Goal: Navigation & Orientation: Find specific page/section

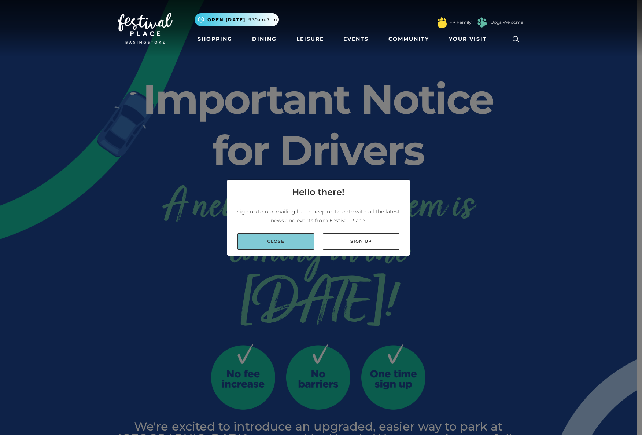
click at [280, 244] on link "Close" at bounding box center [276, 241] width 77 height 17
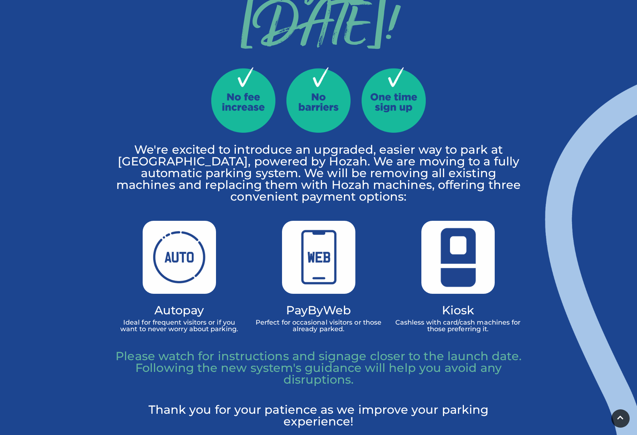
scroll to position [269, 0]
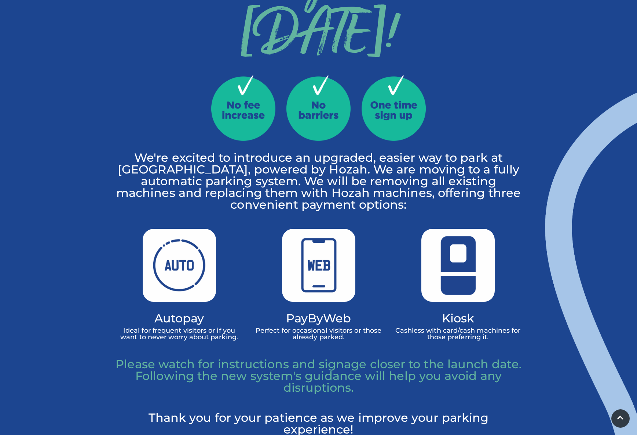
click at [179, 364] on p "Please watch for instructions and signage closer to the launch date. Following …" at bounding box center [318, 375] width 407 height 35
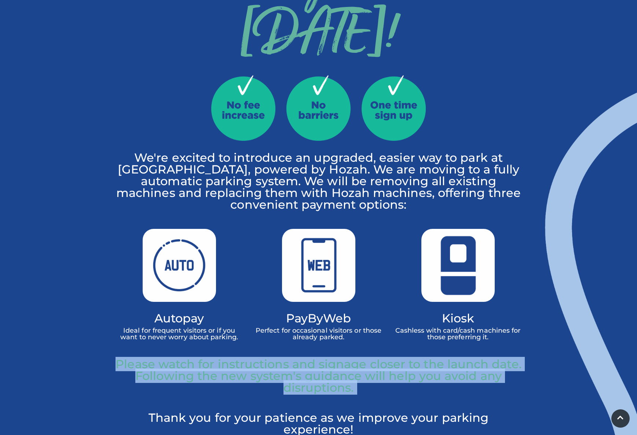
drag, startPoint x: 179, startPoint y: 364, endPoint x: 324, endPoint y: 371, distance: 145.3
click at [324, 371] on p "Please watch for instructions and signage closer to the launch date. Following …" at bounding box center [318, 375] width 407 height 35
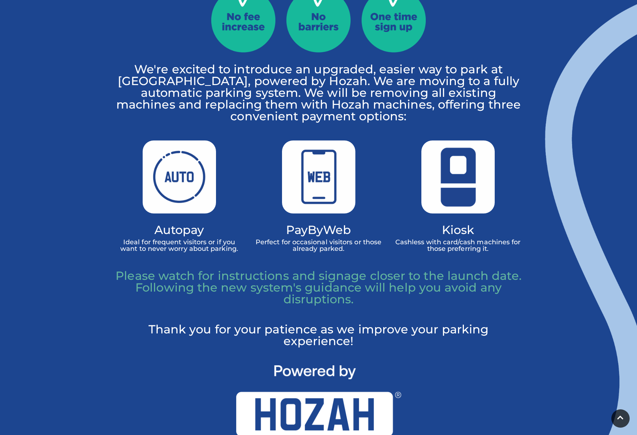
scroll to position [593, 0]
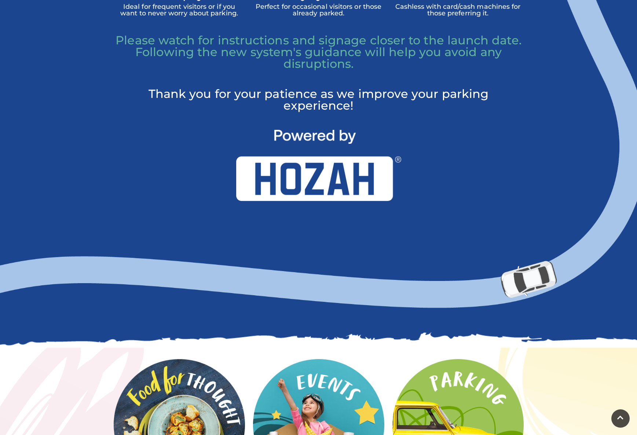
click at [304, 179] on img at bounding box center [318, 165] width 165 height 71
drag, startPoint x: 264, startPoint y: 179, endPoint x: 304, endPoint y: 182, distance: 40.1
click at [302, 182] on img at bounding box center [318, 165] width 165 height 71
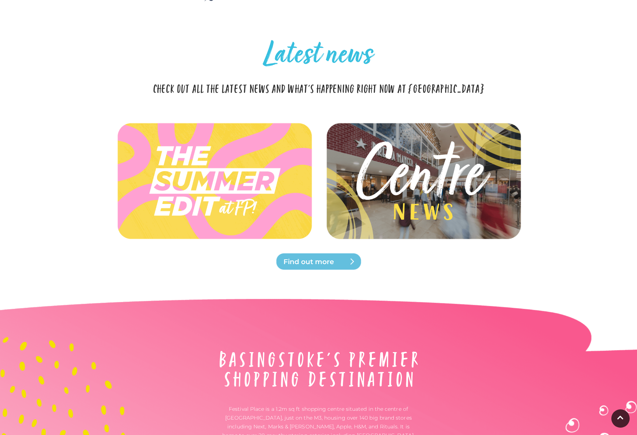
scroll to position [1578, 0]
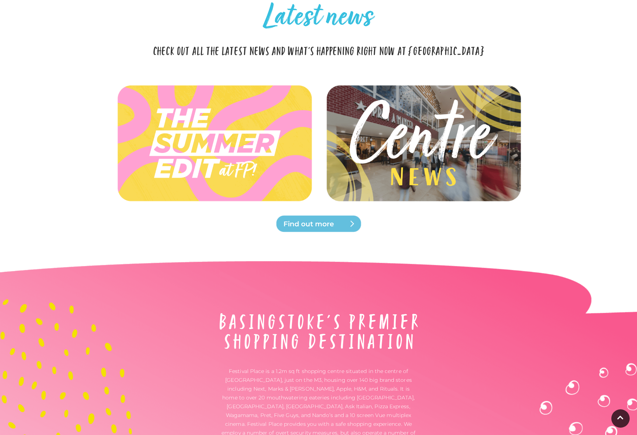
click at [412, 154] on img at bounding box center [423, 143] width 218 height 98
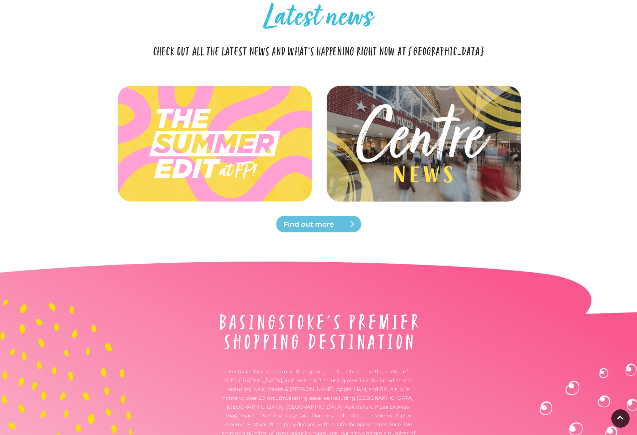
scroll to position [1816, 0]
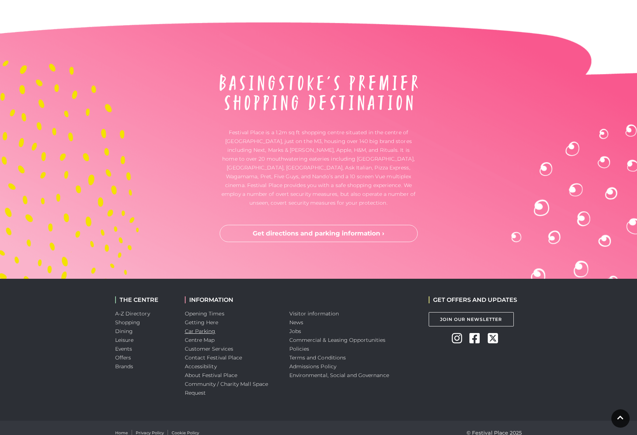
click at [211, 334] on link "Car Parking" at bounding box center [200, 331] width 31 height 7
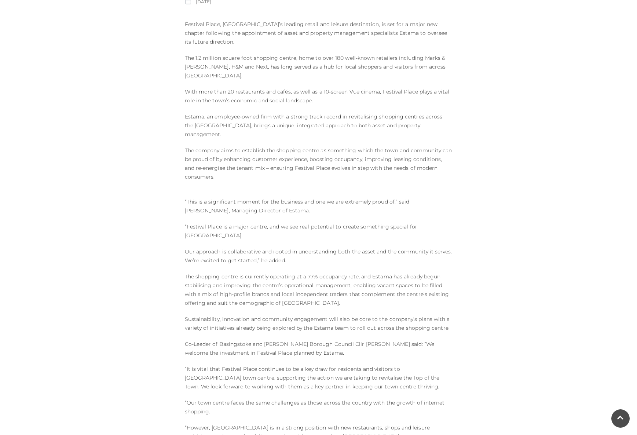
scroll to position [675, 0]
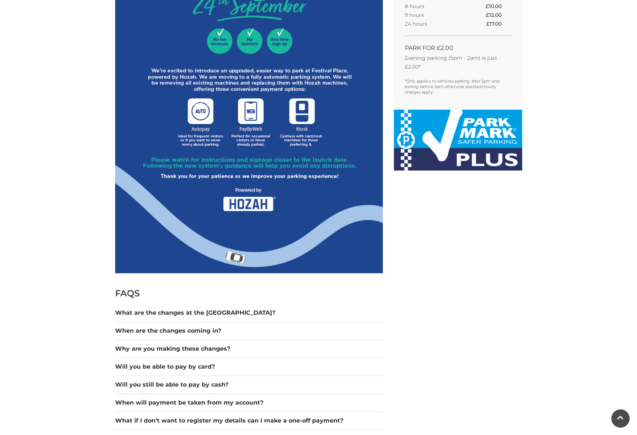
scroll to position [464, 0]
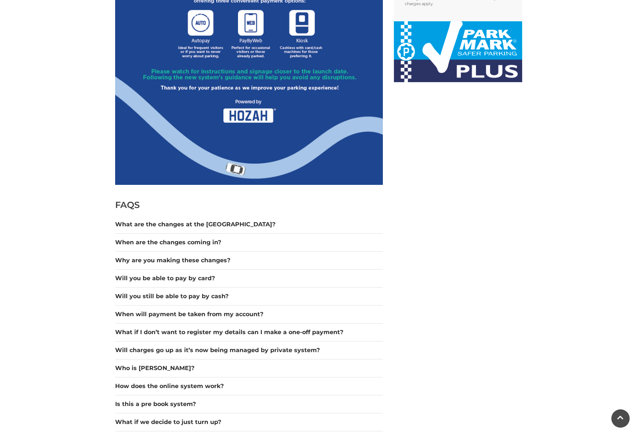
click at [198, 231] on div "What are the changes at the car park?" at bounding box center [249, 225] width 268 height 18
click at [199, 227] on button "What are the changes at the car park?" at bounding box center [249, 224] width 268 height 9
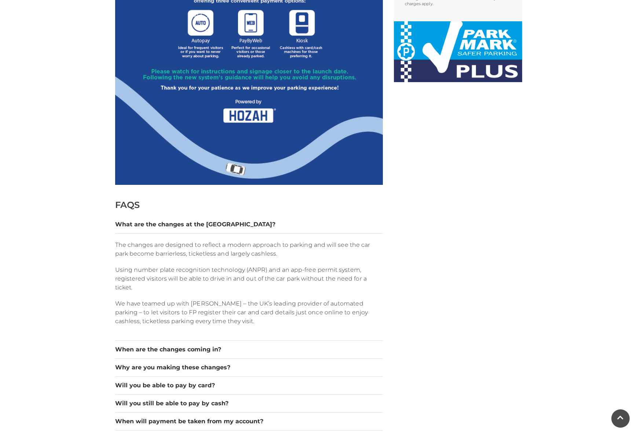
click at [201, 305] on p "We have teamed up with Hozah – the UK’s leading provider of automated parking –…" at bounding box center [249, 312] width 268 height 26
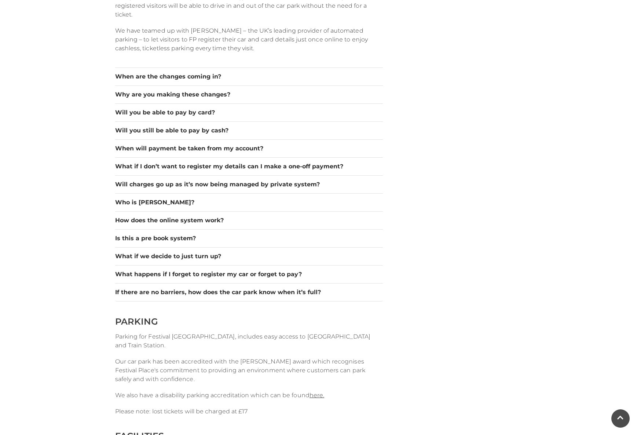
click at [182, 232] on div "Is this a pre book system?" at bounding box center [249, 239] width 268 height 18
click at [180, 235] on button "Is this a pre book system?" at bounding box center [249, 238] width 268 height 9
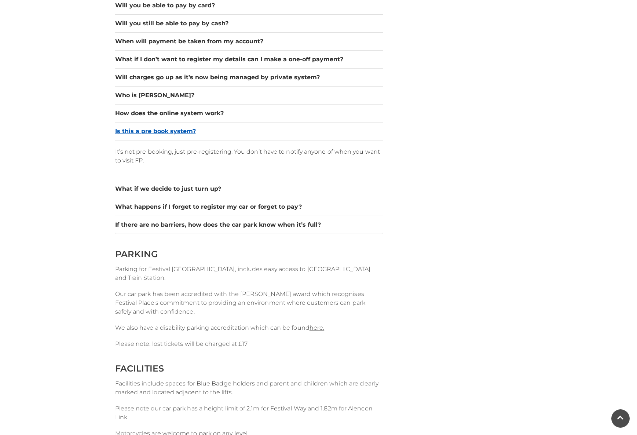
click at [177, 129] on button "Is this a pre book system?" at bounding box center [249, 131] width 268 height 9
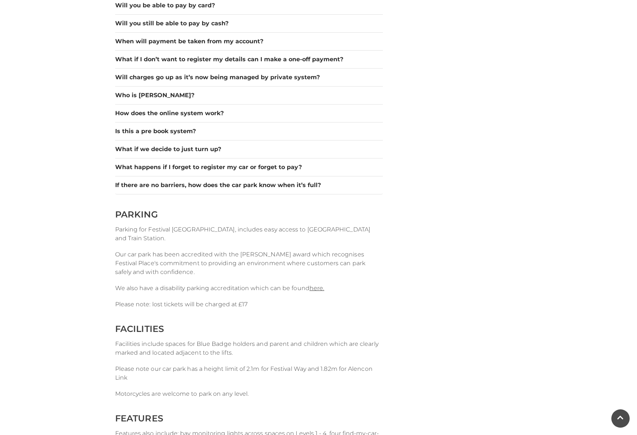
click at [179, 123] on div "Is this a pre book system?" at bounding box center [249, 131] width 268 height 18
click at [188, 110] on button "How does the online system work?" at bounding box center [249, 113] width 268 height 9
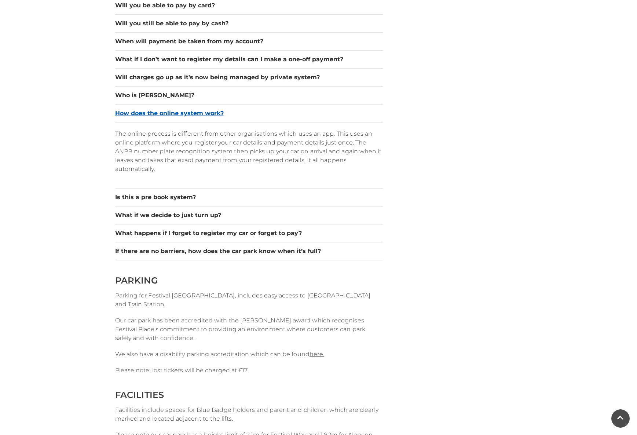
click at [188, 110] on button "How does the online system work?" at bounding box center [249, 113] width 268 height 9
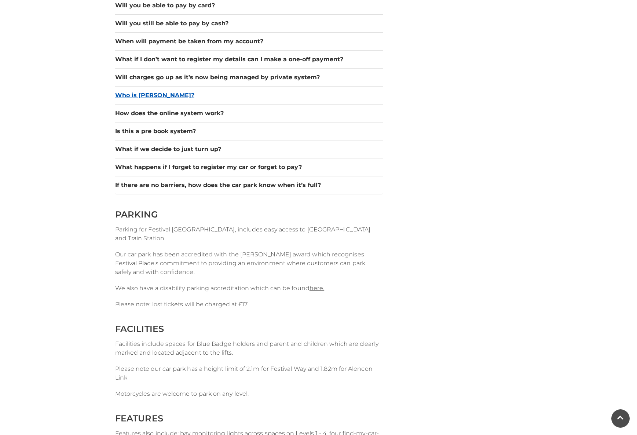
click at [189, 94] on button "Who is Hozah?" at bounding box center [249, 95] width 268 height 9
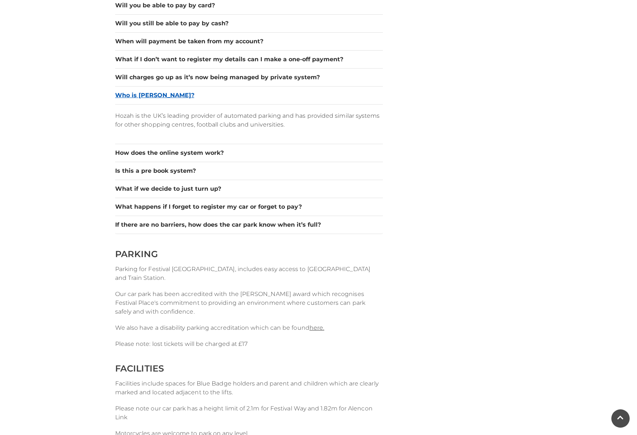
click at [189, 94] on button "Who is Hozah?" at bounding box center [249, 95] width 268 height 9
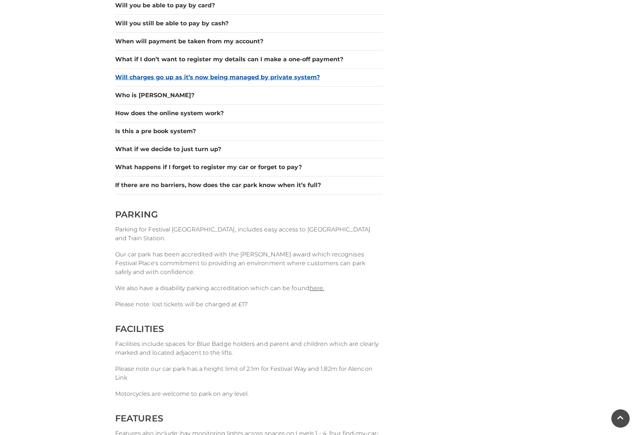
click at [192, 76] on button "Will charges go up as it’s now being managed by private system?" at bounding box center [249, 77] width 268 height 9
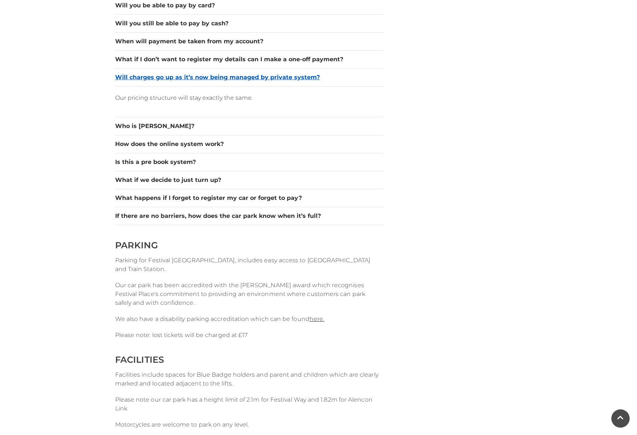
click at [192, 76] on button "Will charges go up as it’s now being managed by private system?" at bounding box center [249, 77] width 268 height 9
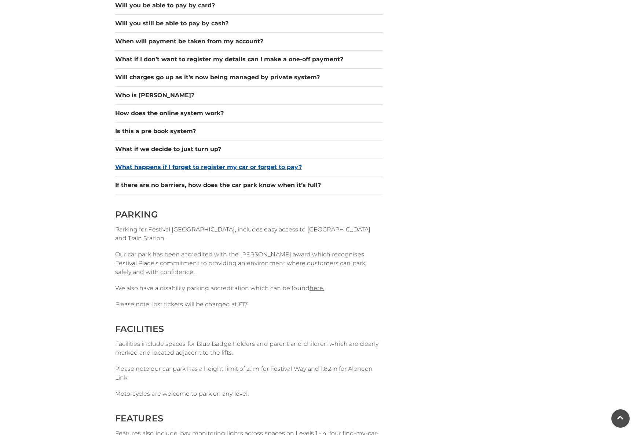
click at [177, 167] on button "What happens if I forget to register my car or forget to pay?" at bounding box center [249, 167] width 268 height 9
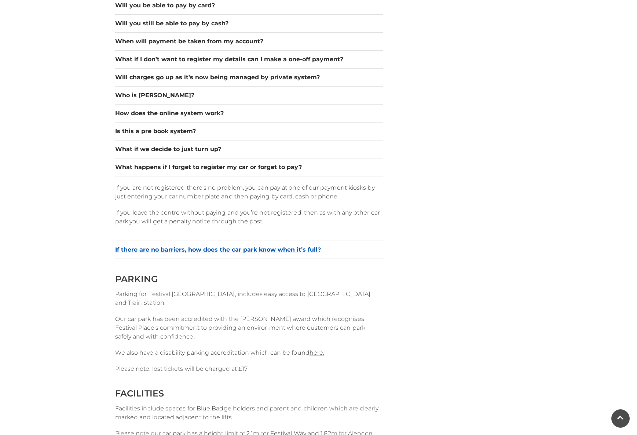
click at [181, 253] on button "If there are no barriers, how does the car park know when it’s full?" at bounding box center [249, 249] width 268 height 9
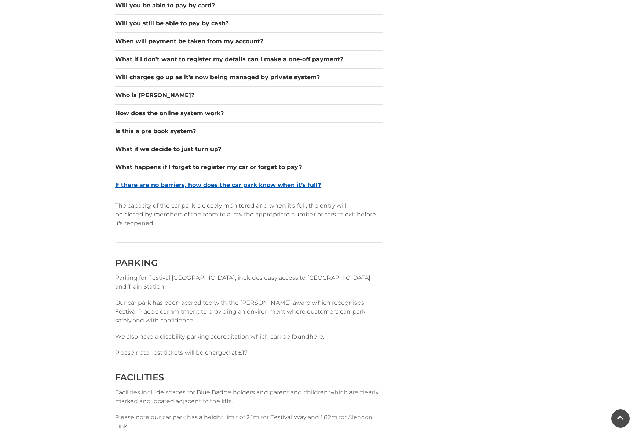
click at [216, 188] on button "If there are no barriers, how does the car park know when it’s full?" at bounding box center [249, 185] width 268 height 9
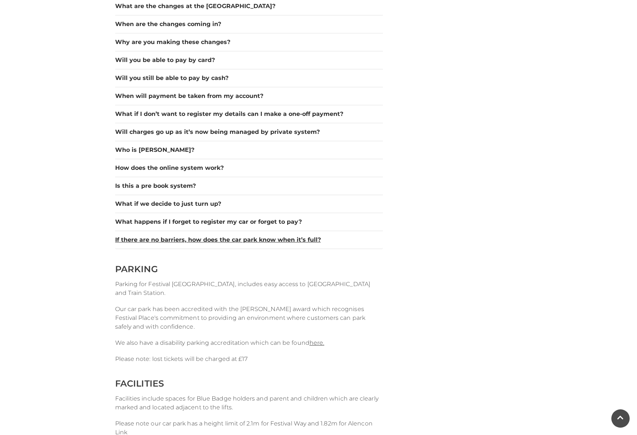
scroll to position [673, 0]
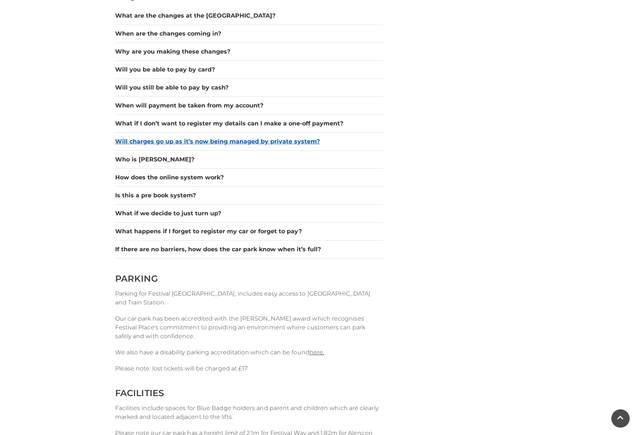
click at [221, 139] on button "Will charges go up as it’s now being managed by private system?" at bounding box center [249, 141] width 268 height 9
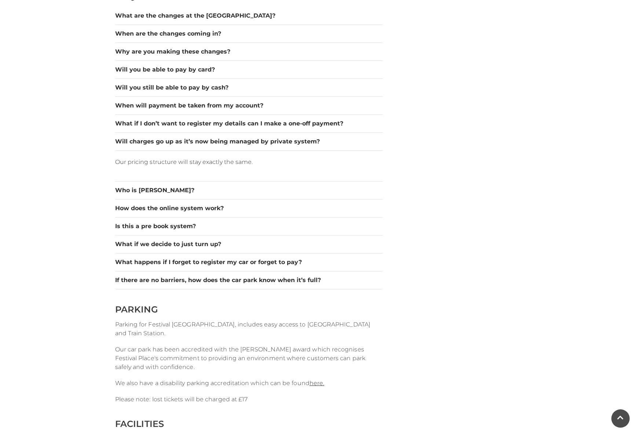
click at [216, 132] on div "What if I don’t want to register my details can I make a one-off payment?" at bounding box center [249, 124] width 268 height 18
click at [217, 126] on button "What if I don’t want to register my details can I make a one-off payment?" at bounding box center [249, 123] width 268 height 9
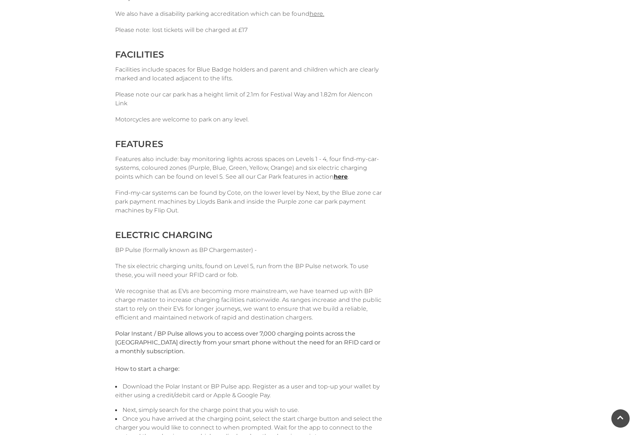
scroll to position [1157, 0]
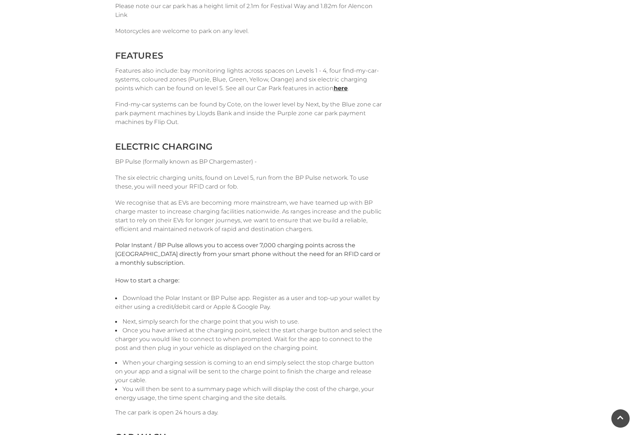
click at [237, 212] on span "We recognise that as EVs are becoming more mainstream, we have teamed up with B…" at bounding box center [248, 215] width 266 height 33
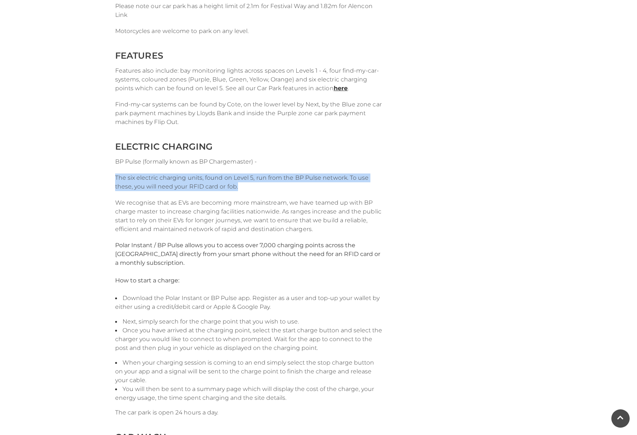
drag, startPoint x: 240, startPoint y: 189, endPoint x: 240, endPoint y: 175, distance: 13.9
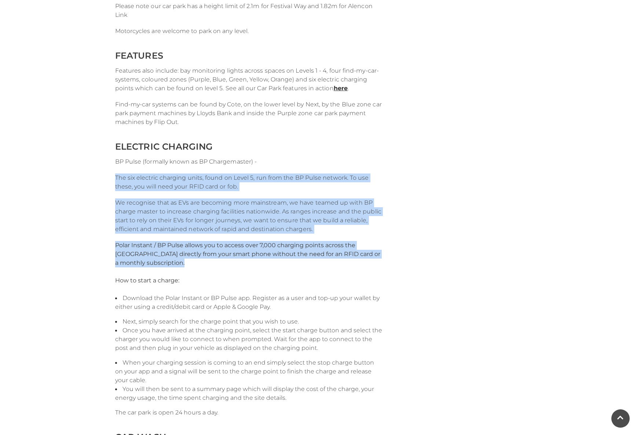
drag, startPoint x: 240, startPoint y: 175, endPoint x: 249, endPoint y: 266, distance: 91.0
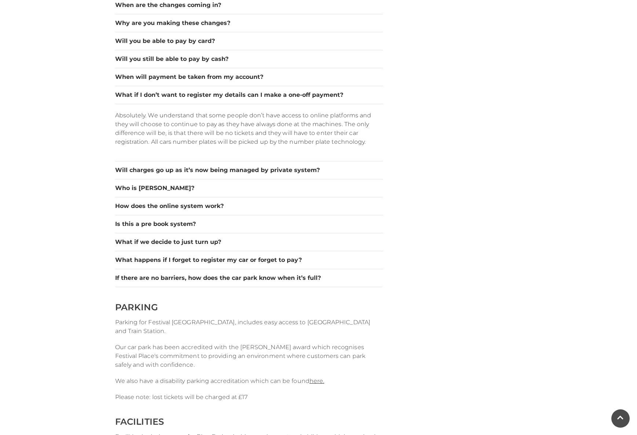
scroll to position [538, 0]
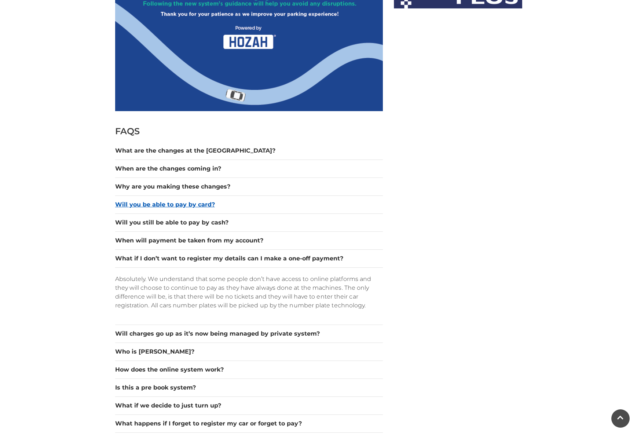
click at [217, 209] on button "Will you be able to pay by card?" at bounding box center [249, 204] width 268 height 9
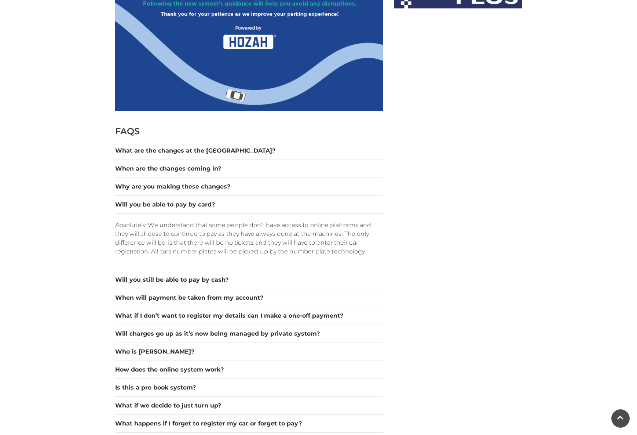
click at [331, 256] on div "Absolutely. We understand that some people don’t have access to online platform…" at bounding box center [249, 241] width 268 height 57
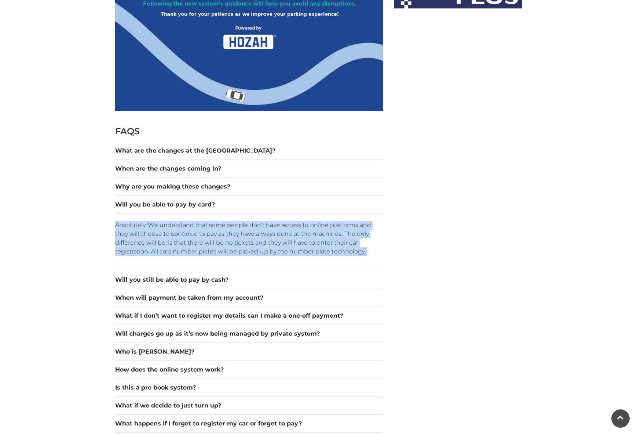
click at [331, 256] on div "Absolutely. We understand that some people don’t have access to online platform…" at bounding box center [249, 241] width 268 height 57
click at [322, 277] on button "Will you still be able to pay by cash?" at bounding box center [249, 279] width 268 height 9
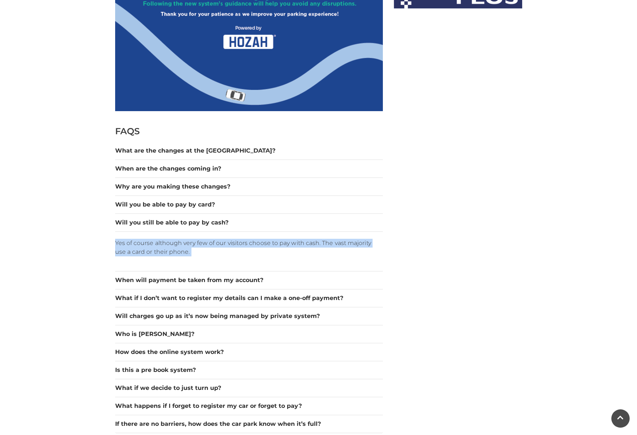
click at [323, 250] on p "Yes of course although very few of our visitors choose to pay with cash. The va…" at bounding box center [249, 248] width 268 height 18
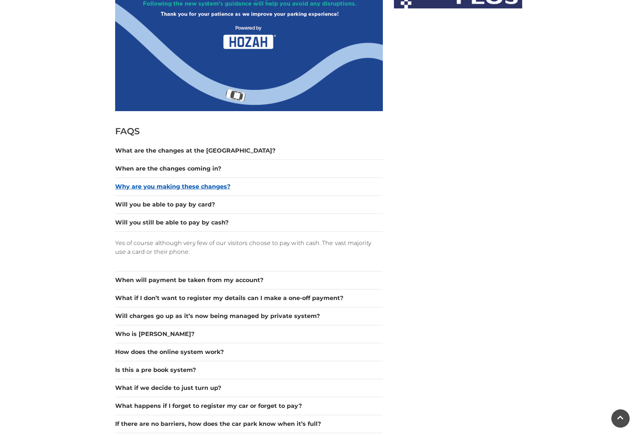
click at [248, 188] on button "Why are you making these changes?" at bounding box center [249, 186] width 268 height 9
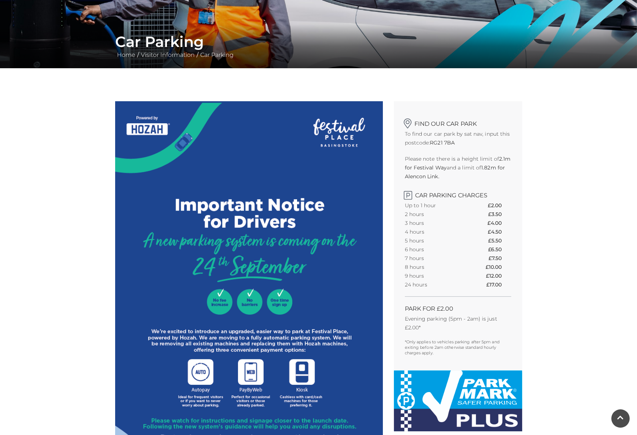
scroll to position [77, 0]
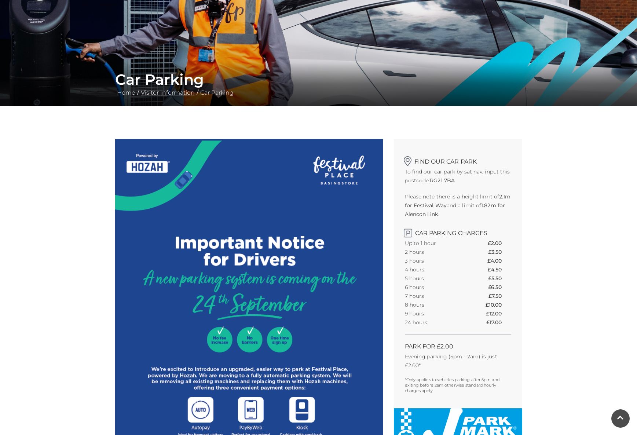
click at [162, 96] on div "Car Parking Home / Visitor Information / Car Parking" at bounding box center [319, 84] width 418 height 26
click at [163, 95] on link "Visitor Information" at bounding box center [168, 92] width 58 height 7
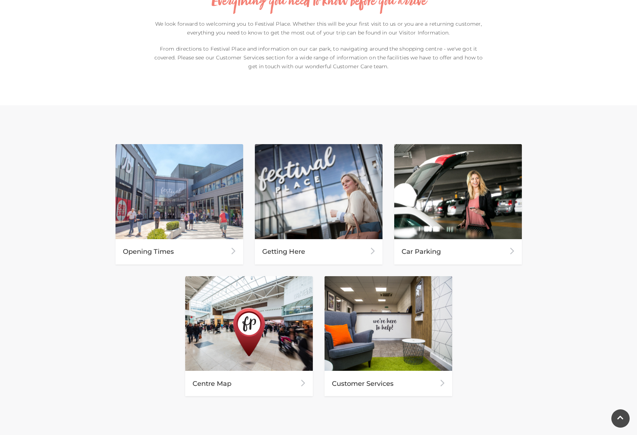
scroll to position [346, 0]
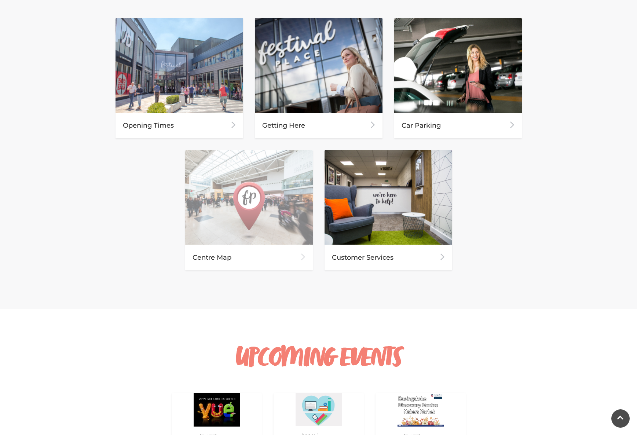
click at [270, 253] on div "Centre Map" at bounding box center [249, 257] width 128 height 25
click at [216, 249] on div "Centre Map" at bounding box center [249, 257] width 128 height 25
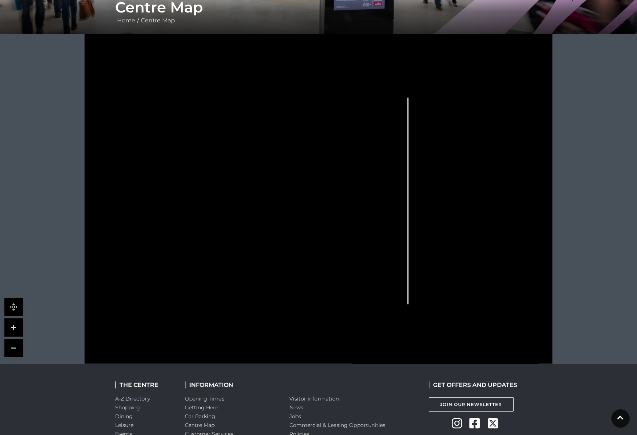
scroll to position [145, 0]
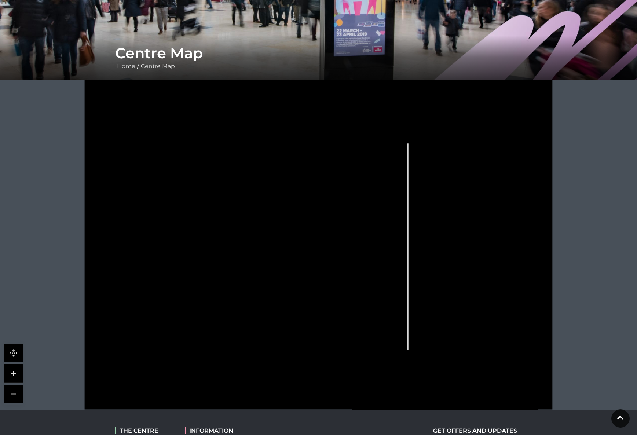
scroll to position [238, 0]
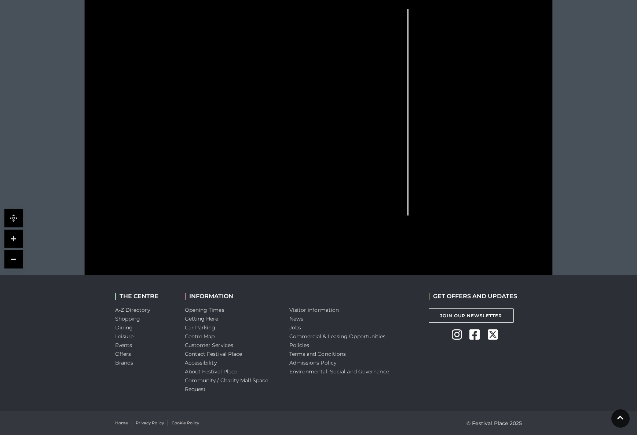
click at [493, 166] on icon at bounding box center [478, 115] width 75 height 143
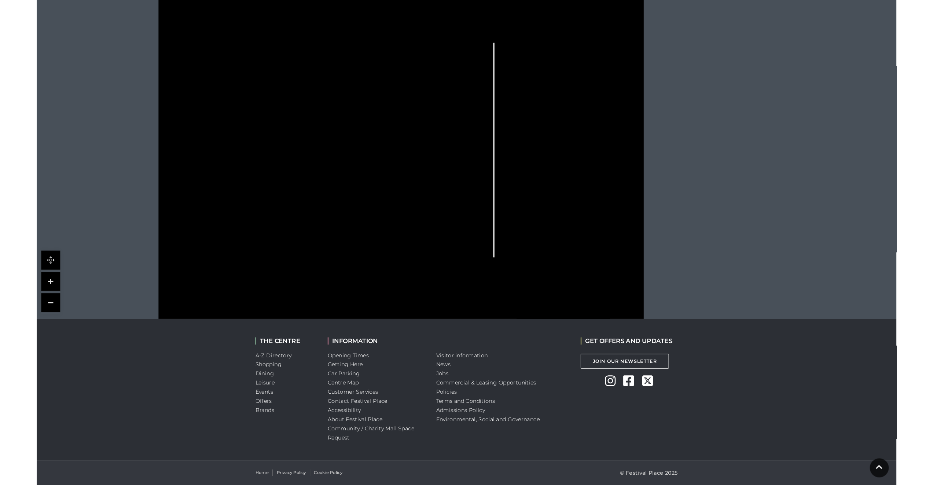
scroll to position [188, 0]
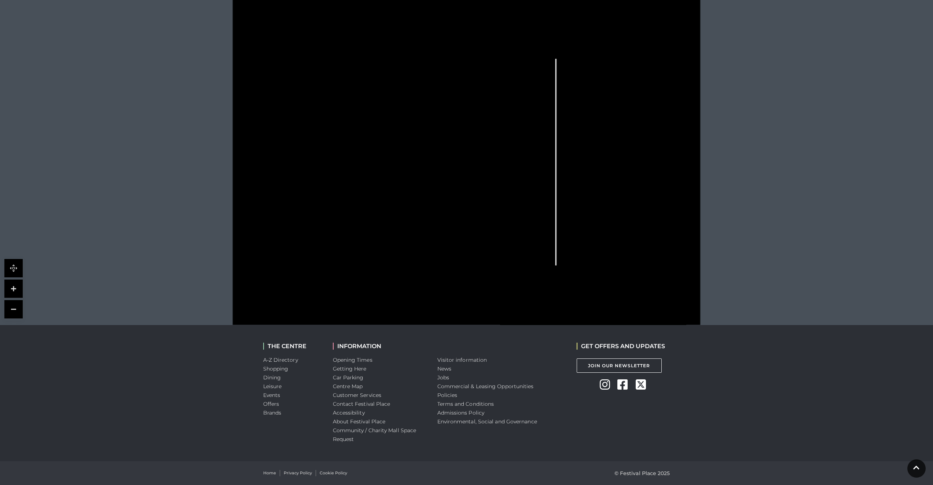
click at [18, 270] on link at bounding box center [13, 268] width 18 height 18
click at [15, 287] on link at bounding box center [13, 288] width 18 height 18
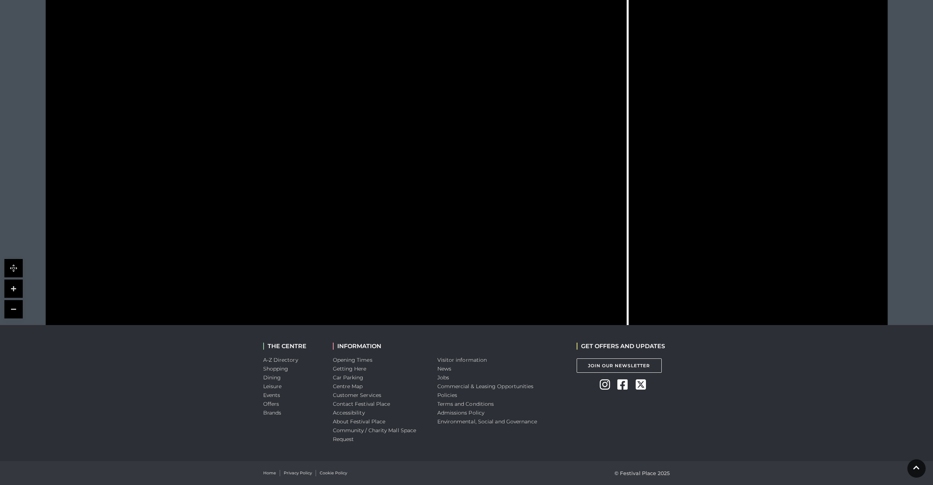
click at [15, 287] on link at bounding box center [13, 288] width 18 height 18
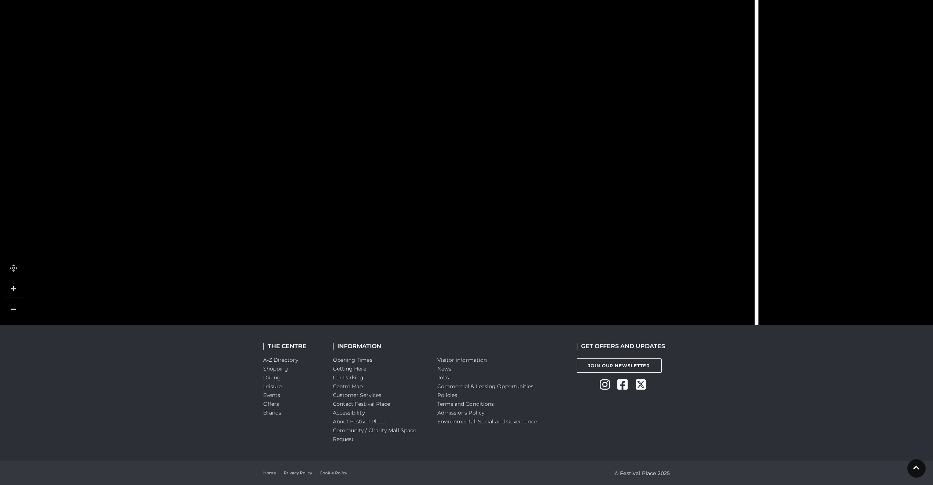
click at [15, 287] on link at bounding box center [13, 288] width 18 height 18
drag, startPoint x: 347, startPoint y: 241, endPoint x: 188, endPoint y: 109, distance: 207.0
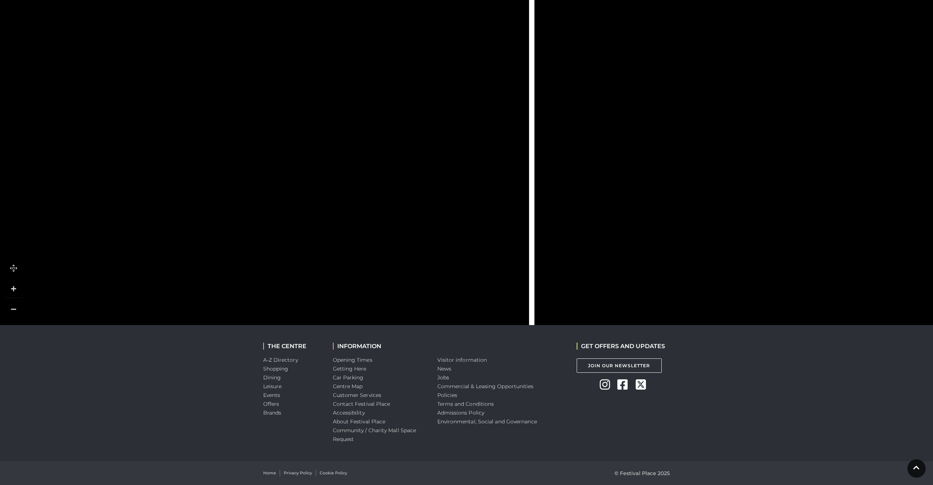
drag, startPoint x: 457, startPoint y: 206, endPoint x: 232, endPoint y: 85, distance: 254.9
click at [272, 108] on icon at bounding box center [286, 122] width 29 height 29
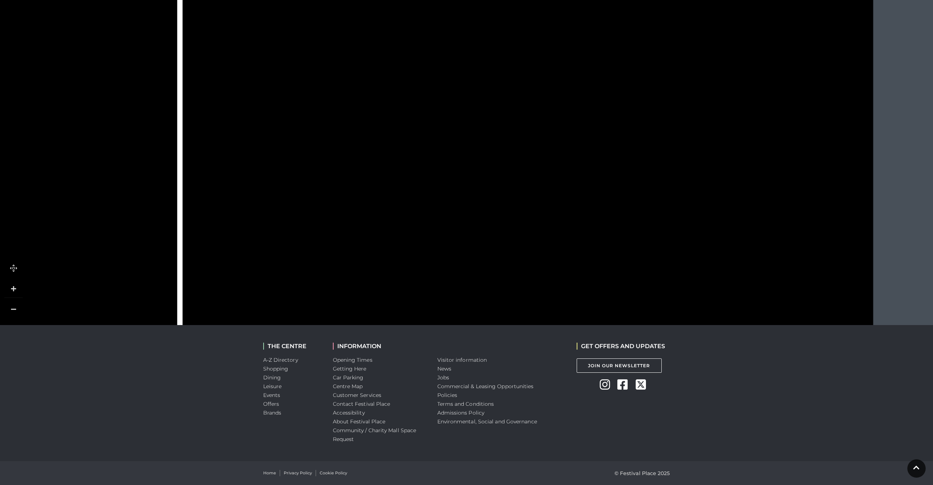
drag, startPoint x: 549, startPoint y: 166, endPoint x: 218, endPoint y: 151, distance: 331.1
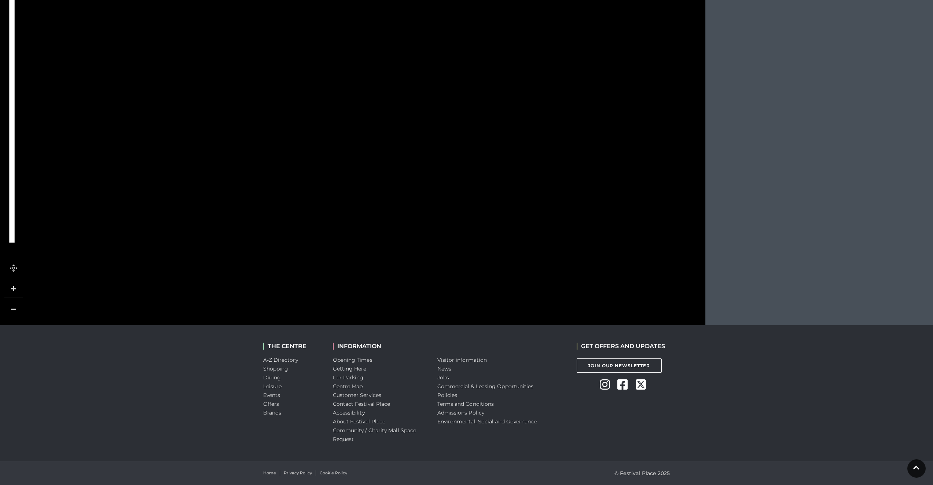
drag, startPoint x: 323, startPoint y: 160, endPoint x: 301, endPoint y: 92, distance: 71.5
click at [303, 102] on icon at bounding box center [447, 109] width 312 height 188
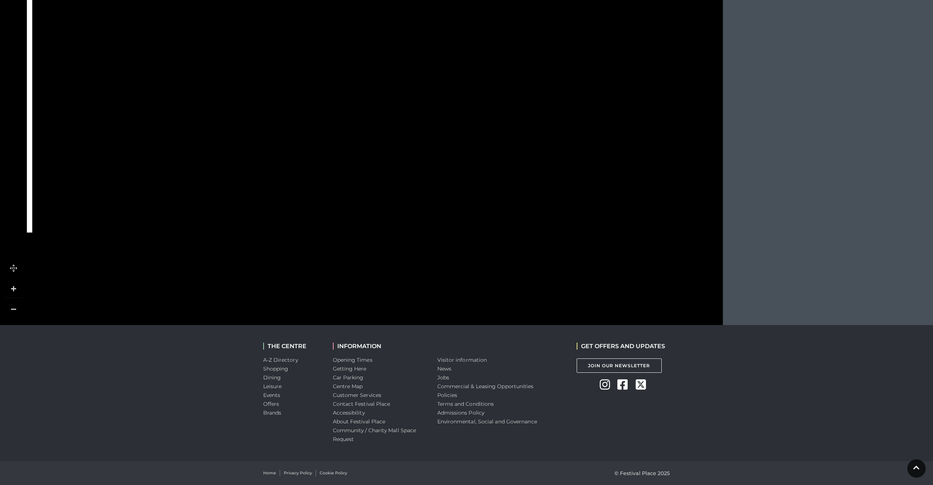
drag, startPoint x: 325, startPoint y: 118, endPoint x: 366, endPoint y: 214, distance: 104.2
click at [366, 194] on icon at bounding box center [465, 100] width 312 height 188
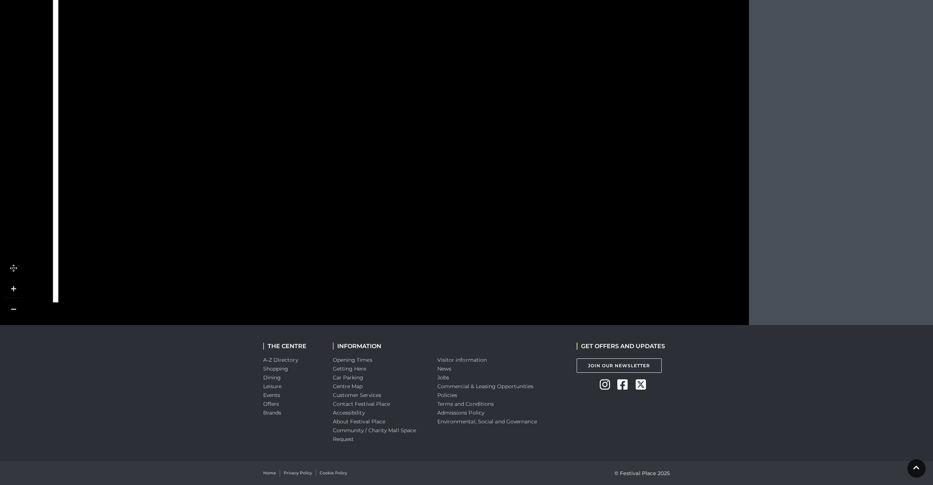
drag, startPoint x: 362, startPoint y: 66, endPoint x: 380, endPoint y: 149, distance: 85.5
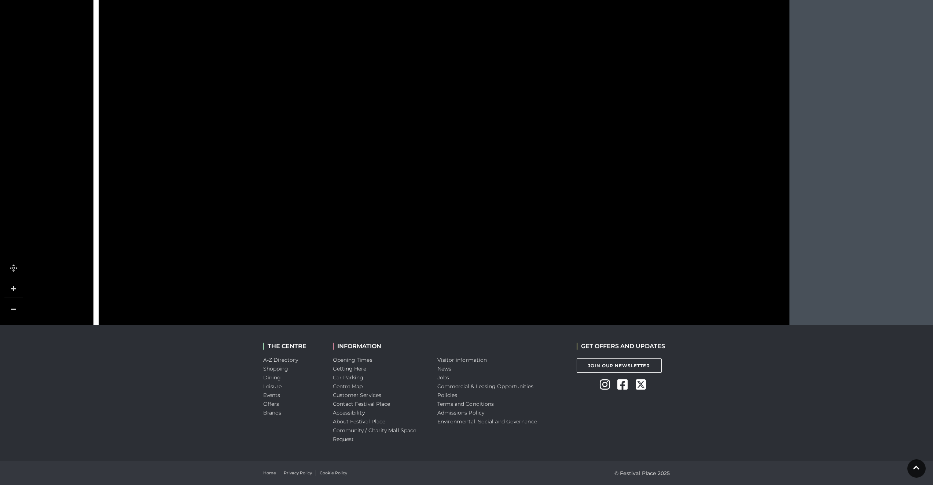
drag, startPoint x: 388, startPoint y: 164, endPoint x: 395, endPoint y: 210, distance: 47.4
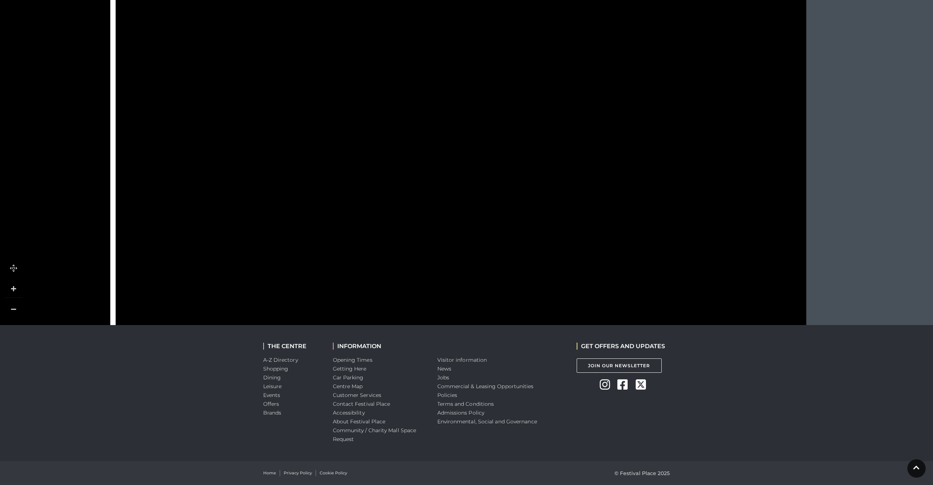
drag, startPoint x: 452, startPoint y: 122, endPoint x: 469, endPoint y: 227, distance: 106.2
click at [469, 227] on rect at bounding box center [436, 241] width 88 height 33
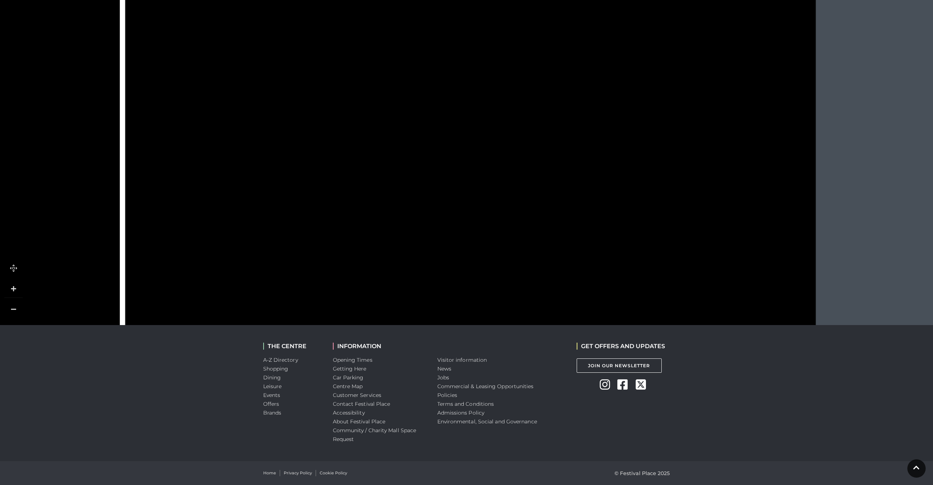
drag, startPoint x: 480, startPoint y: 82, endPoint x: 490, endPoint y: 235, distance: 153.6
click at [490, 235] on icon at bounding box center [461, 260] width 360 height 686
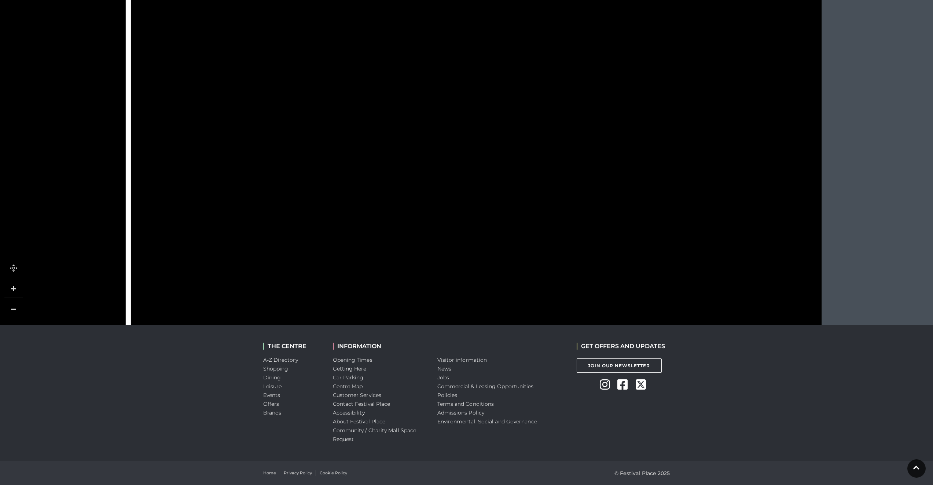
drag, startPoint x: 480, startPoint y: 140, endPoint x: 485, endPoint y: 274, distance: 133.6
click at [462, 281] on tspan "Blacks" at bounding box center [462, 281] width 0 height 0
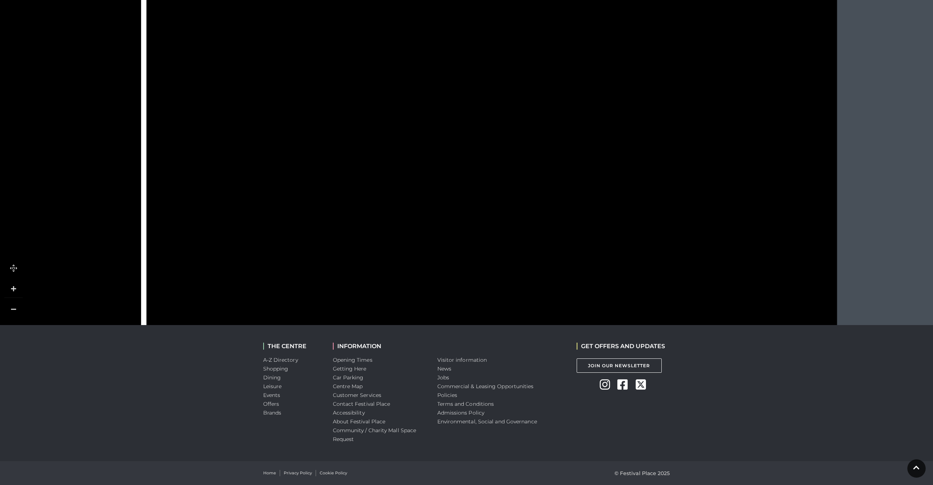
drag, startPoint x: 485, startPoint y: 274, endPoint x: 501, endPoint y: 161, distance: 114.1
click at [477, 173] on tspan "Blacks" at bounding box center [477, 173] width 0 height 0
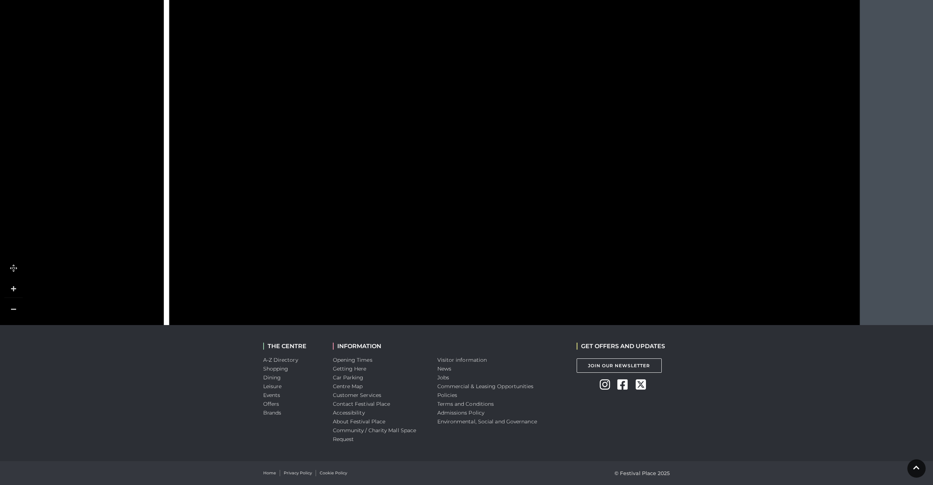
drag, startPoint x: 487, startPoint y: 255, endPoint x: 498, endPoint y: 107, distance: 148.6
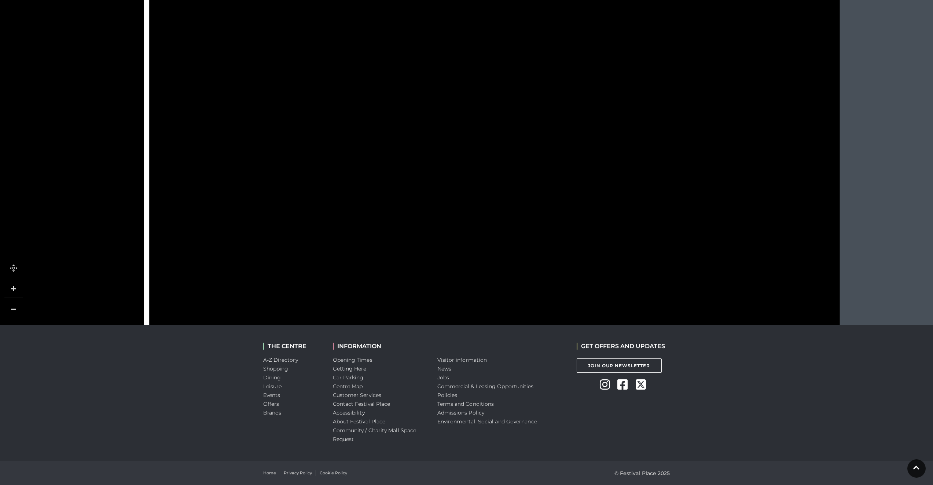
drag, startPoint x: 469, startPoint y: 248, endPoint x: 513, endPoint y: 127, distance: 129.0
click at [513, 229] on rect at bounding box center [469, 242] width 88 height 27
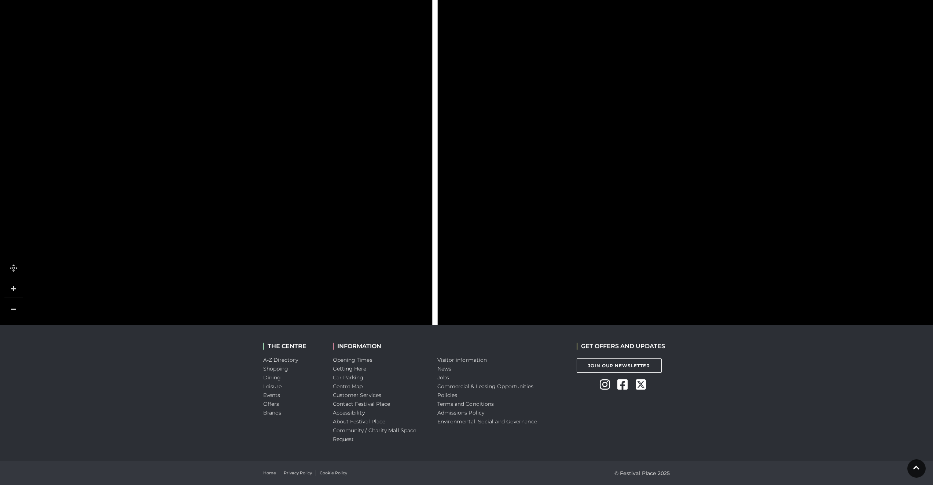
drag, startPoint x: 287, startPoint y: 167, endPoint x: 647, endPoint y: 139, distance: 360.8
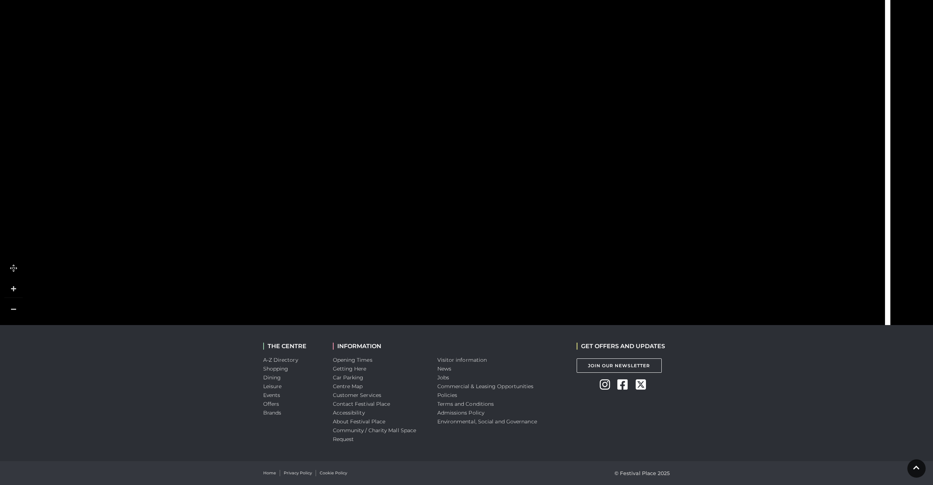
drag, startPoint x: 390, startPoint y: 190, endPoint x: 642, endPoint y: 260, distance: 261.8
click at [18, 311] on link at bounding box center [13, 309] width 18 height 18
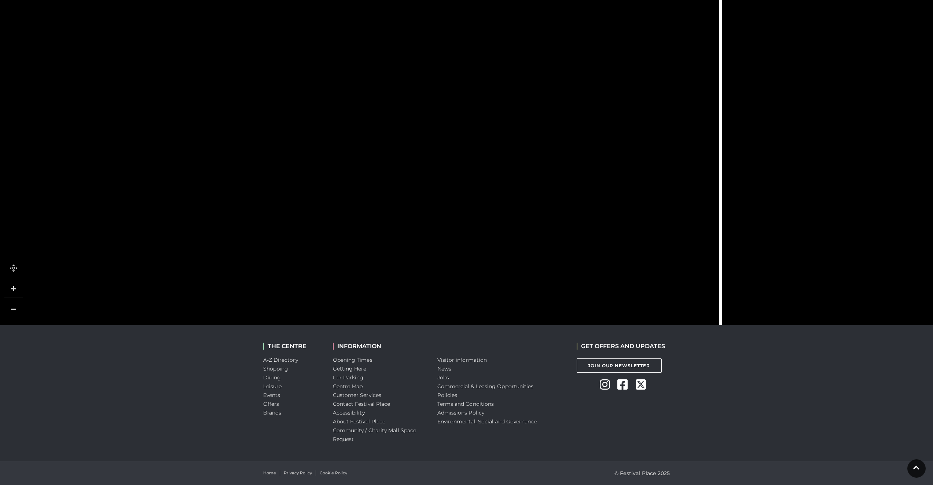
click at [18, 311] on link at bounding box center [13, 309] width 18 height 18
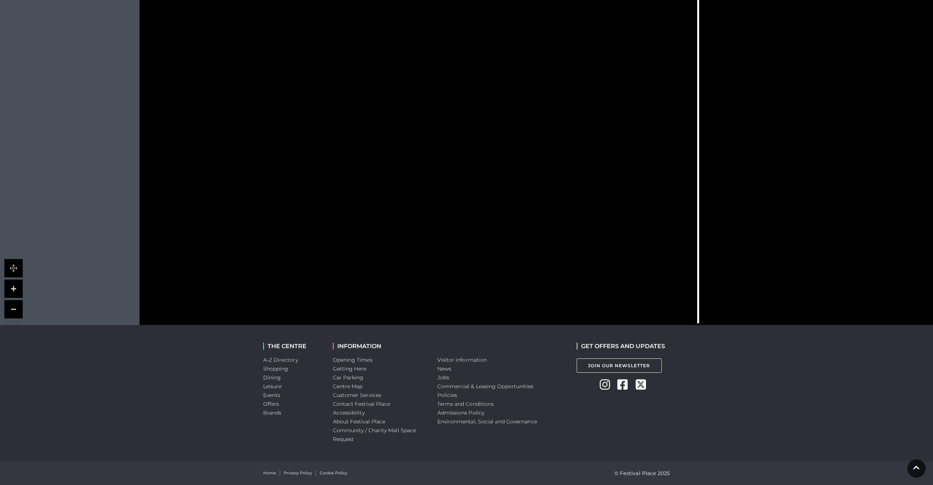
drag, startPoint x: 329, startPoint y: 162, endPoint x: 435, endPoint y: 201, distance: 113.6
click at [435, 201] on icon at bounding box center [544, 141] width 1014 height 570
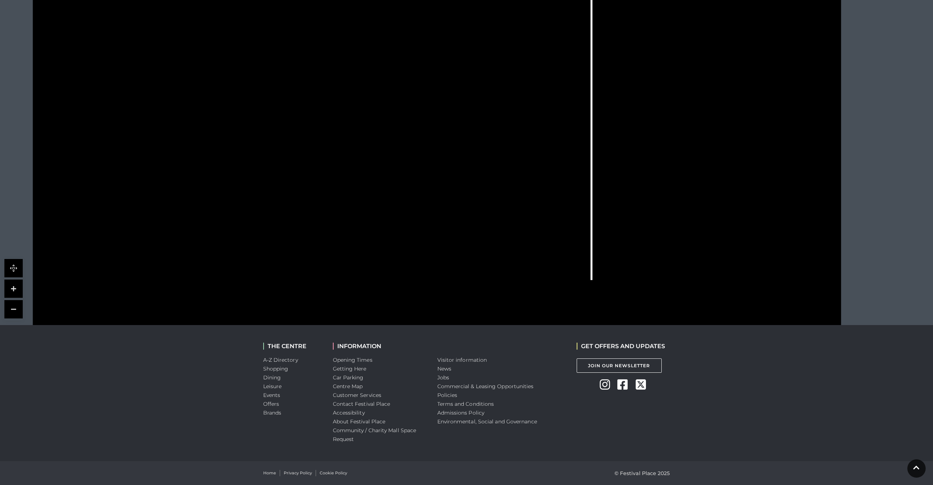
drag, startPoint x: 385, startPoint y: 183, endPoint x: 278, endPoint y: 140, distance: 115.1
click at [261, 143] on tspan "The Body Shop" at bounding box center [261, 143] width 0 height 0
click at [14, 287] on link at bounding box center [13, 288] width 18 height 18
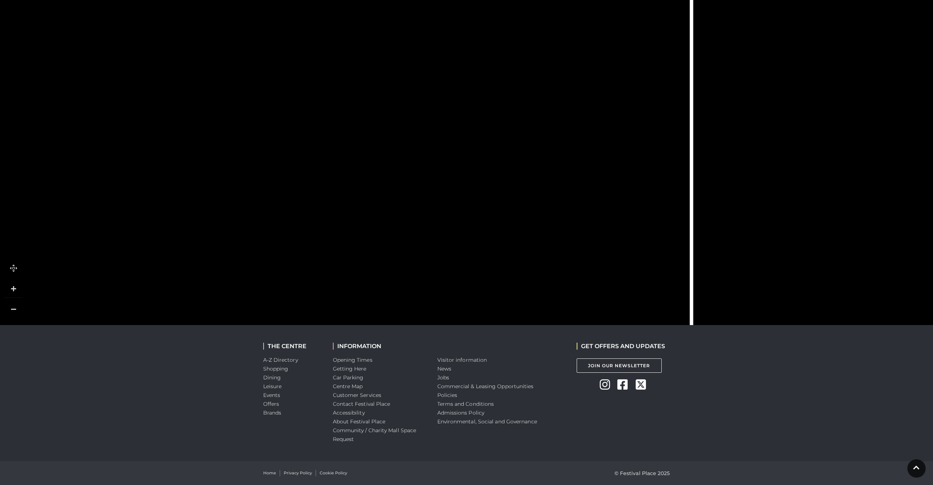
click at [14, 287] on link at bounding box center [13, 288] width 18 height 18
drag, startPoint x: 223, startPoint y: 255, endPoint x: 335, endPoint y: 239, distance: 113.3
click at [335, 239] on polygon at bounding box center [395, 320] width 265 height 188
drag, startPoint x: 336, startPoint y: 139, endPoint x: 385, endPoint y: 245, distance: 117.1
click at [342, 247] on tspan "Cards Direct" at bounding box center [342, 247] width 0 height 0
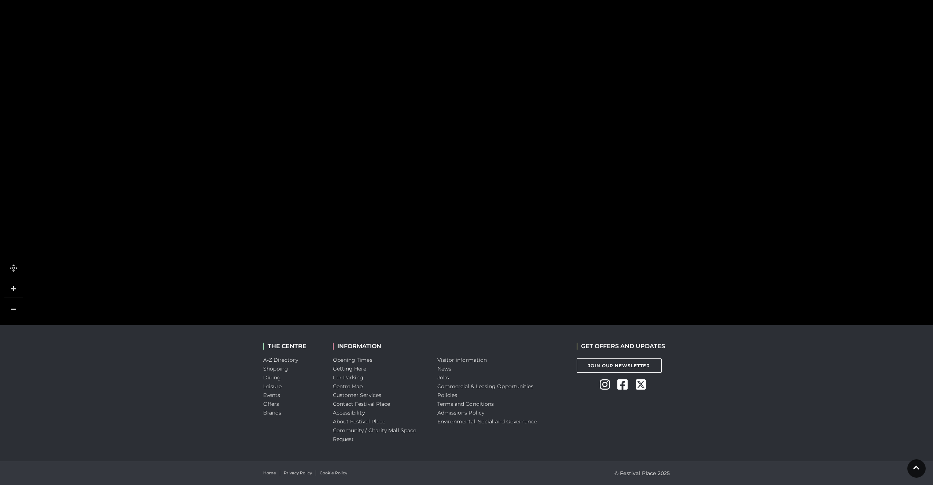
scroll to position [158, 0]
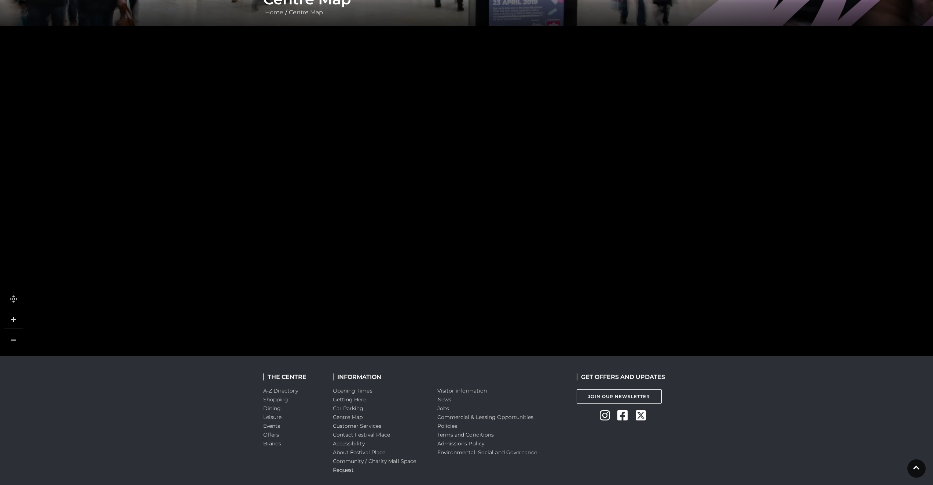
drag, startPoint x: 373, startPoint y: 158, endPoint x: 446, endPoint y: 261, distance: 126.8
click at [400, 164] on rect at bounding box center [356, 139] width 88 height 51
drag, startPoint x: 403, startPoint y: 138, endPoint x: 402, endPoint y: 249, distance: 110.4
click at [402, 154] on rect at bounding box center [429, 132] width 88 height 43
drag, startPoint x: 407, startPoint y: 140, endPoint x: 414, endPoint y: 226, distance: 86.1
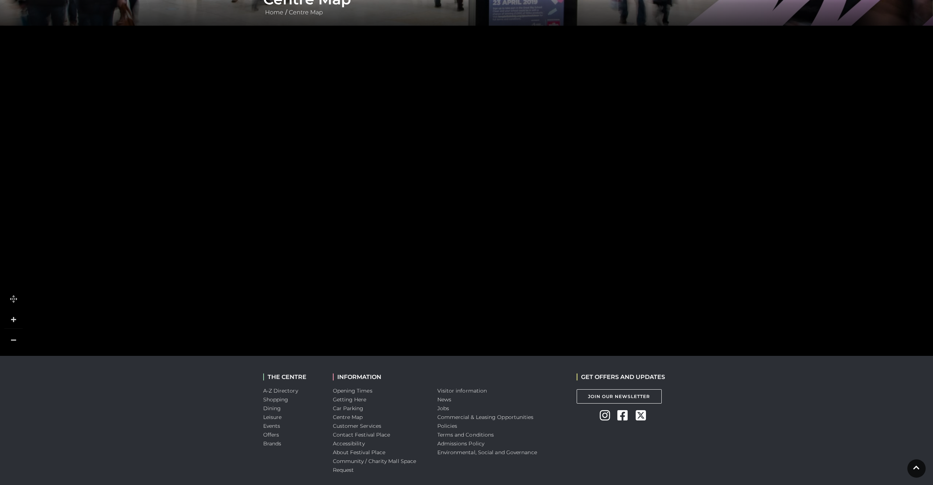
click at [413, 227] on tspan "Rituals" at bounding box center [413, 227] width 0 height 0
click at [417, 240] on rect at bounding box center [402, 275] width 38 height 88
click at [19, 337] on link at bounding box center [13, 340] width 18 height 18
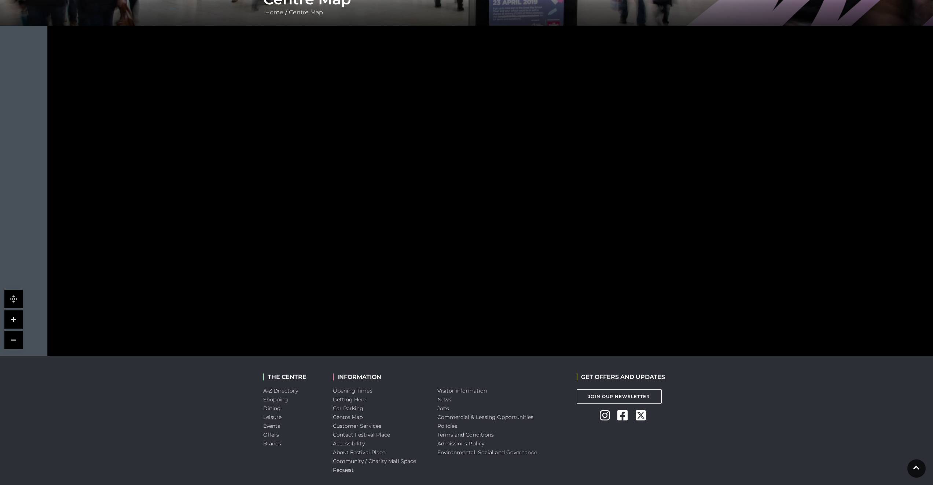
drag, startPoint x: 302, startPoint y: 227, endPoint x: 432, endPoint y: 177, distance: 138.6
click at [432, 178] on polygon at bounding box center [450, 353] width 575 height 666
drag, startPoint x: 415, startPoint y: 261, endPoint x: 407, endPoint y: 159, distance: 103.0
click at [407, 159] on polygon at bounding box center [441, 231] width 575 height 666
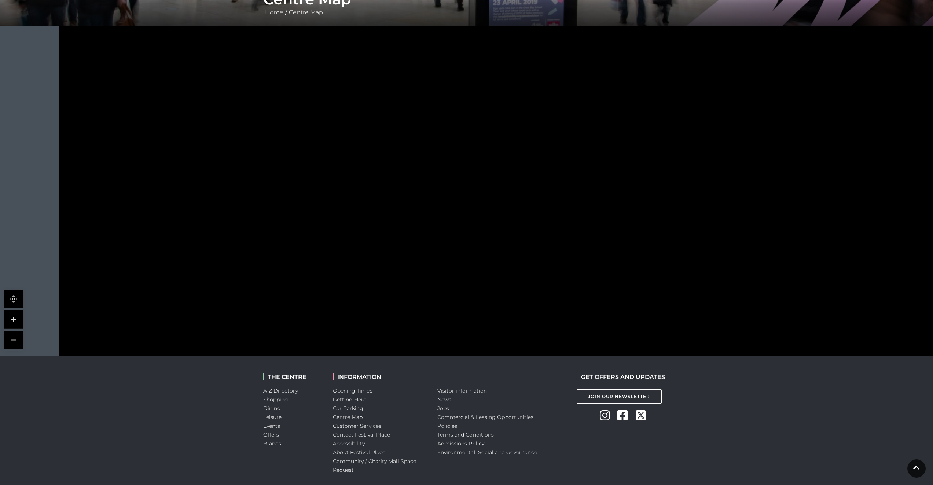
drag, startPoint x: 404, startPoint y: 259, endPoint x: 424, endPoint y: 174, distance: 87.4
click at [425, 226] on tspan "[PERSON_NAME] WALK" at bounding box center [425, 226] width 0 height 0
drag, startPoint x: 424, startPoint y: 174, endPoint x: 421, endPoint y: 88, distance: 85.8
click at [422, 140] on tspan "[PERSON_NAME] WALK" at bounding box center [422, 140] width 0 height 0
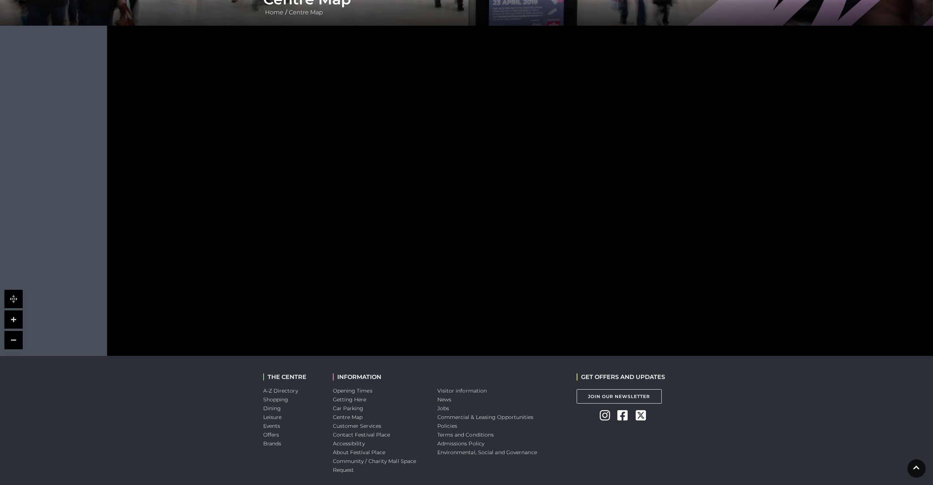
drag, startPoint x: 445, startPoint y: 225, endPoint x: 493, endPoint y: 205, distance: 52.1
click at [493, 205] on polygon at bounding box center [510, 34] width 575 height 666
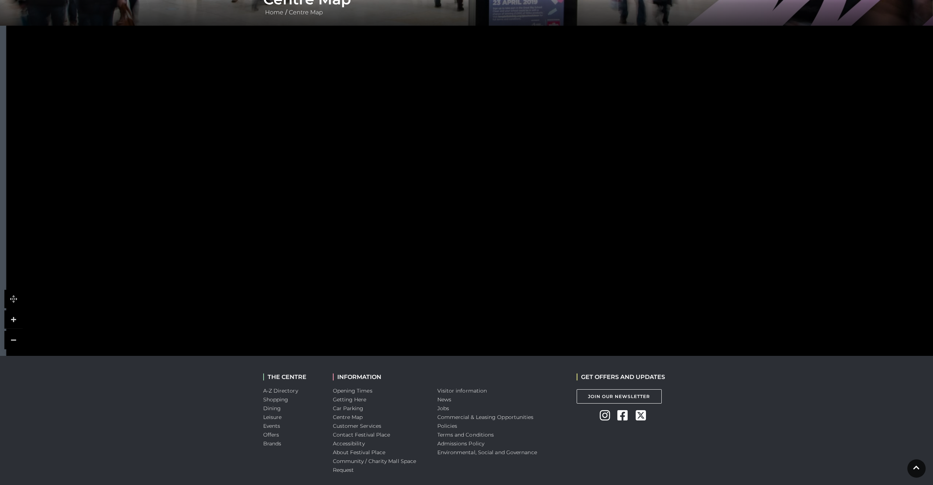
drag, startPoint x: 382, startPoint y: 156, endPoint x: 282, endPoint y: 335, distance: 205.1
click at [281, 343] on polygon at bounding box center [409, 220] width 575 height 666
drag, startPoint x: 380, startPoint y: 232, endPoint x: 374, endPoint y: 288, distance: 56.0
click at [385, 297] on rect at bounding box center [406, 290] width 52 height 14
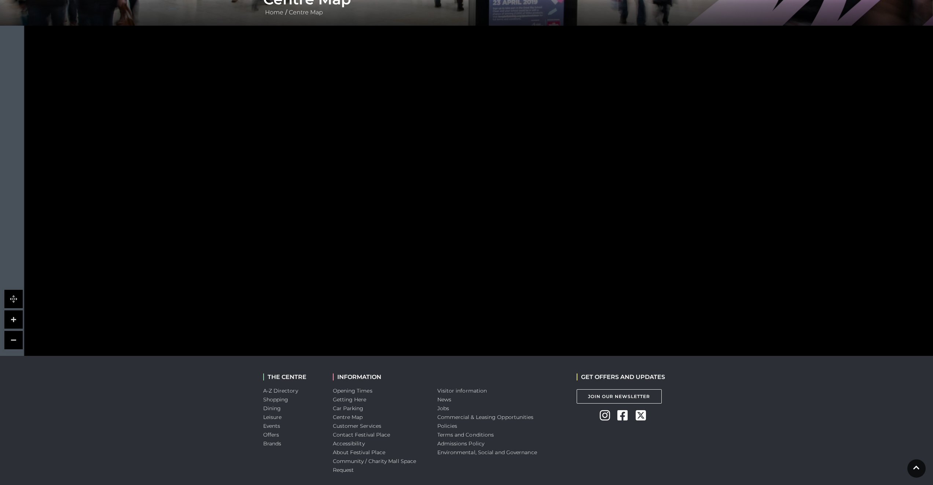
drag, startPoint x: 367, startPoint y: 178, endPoint x: 384, endPoint y: 173, distance: 18.0
click at [384, 173] on icon at bounding box center [698, 342] width 1690 height 950
